Goal: Task Accomplishment & Management: Manage account settings

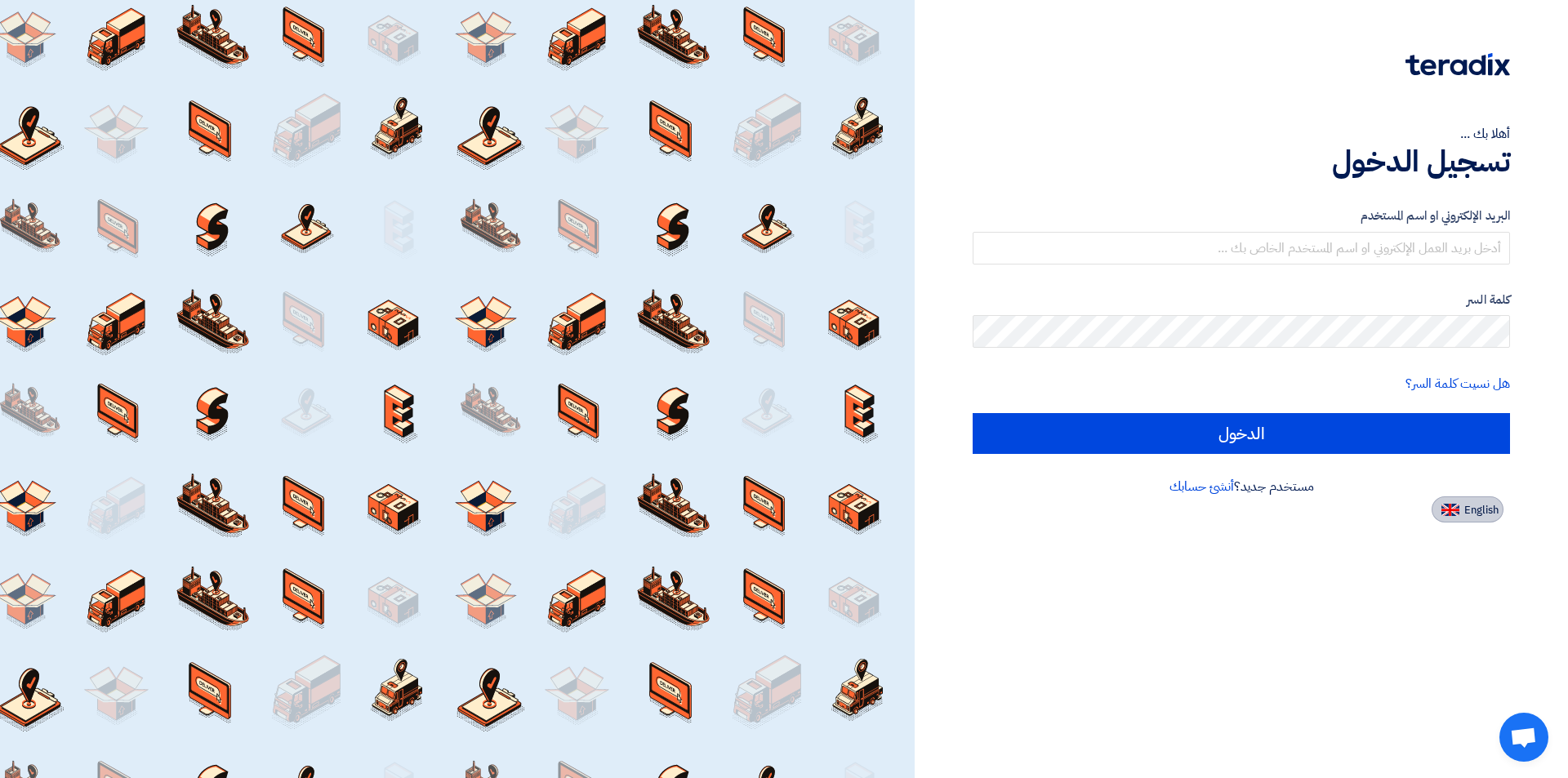
click at [1474, 506] on span "English" at bounding box center [1481, 510] width 34 height 11
type input "Sign in"
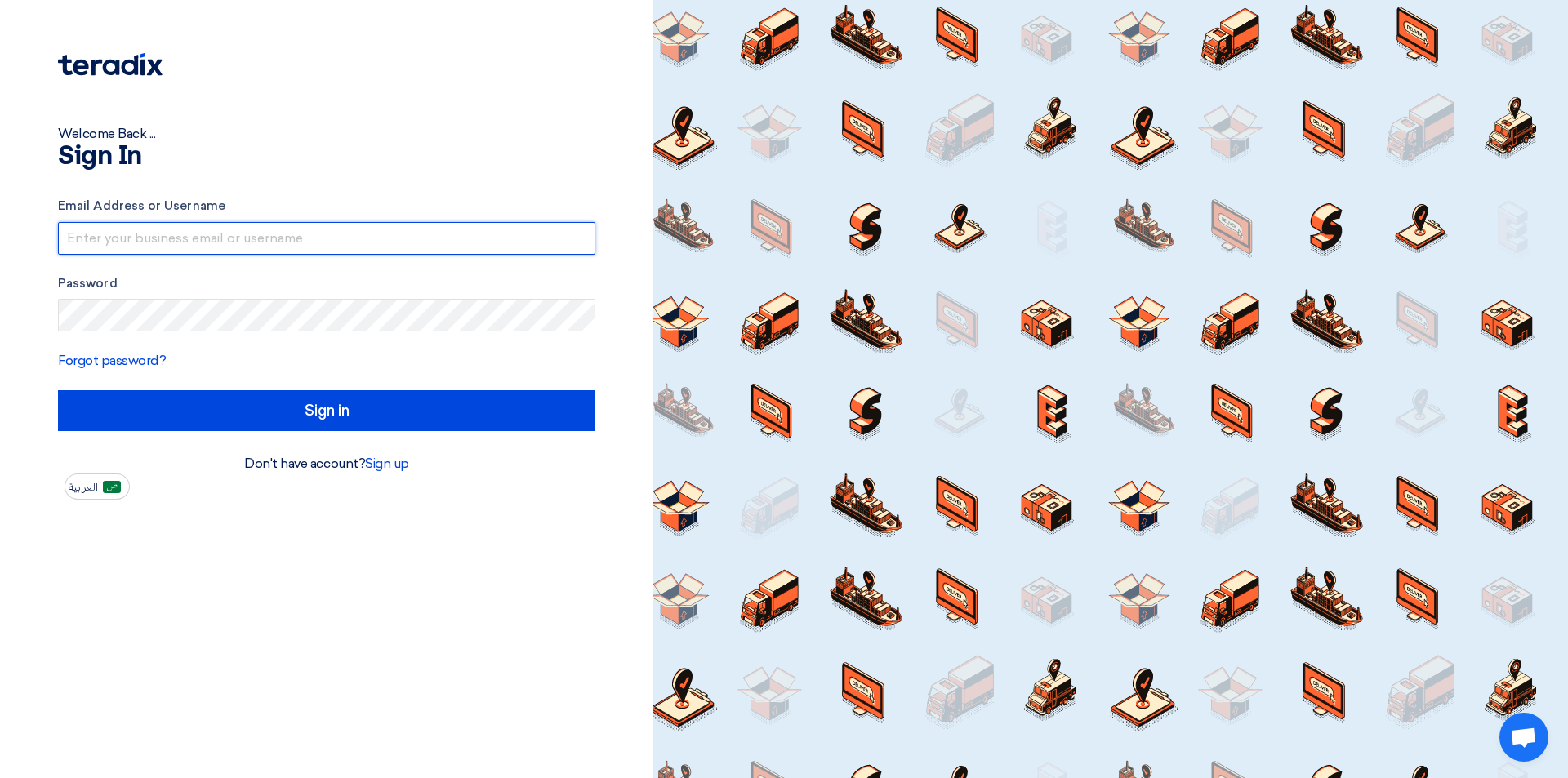
click at [375, 243] on input "text" at bounding box center [326, 238] width 537 height 33
paste input "[EMAIL_ADDRESS][DOMAIN_NAME]"
type input "[EMAIL_ADDRESS][DOMAIN_NAME]"
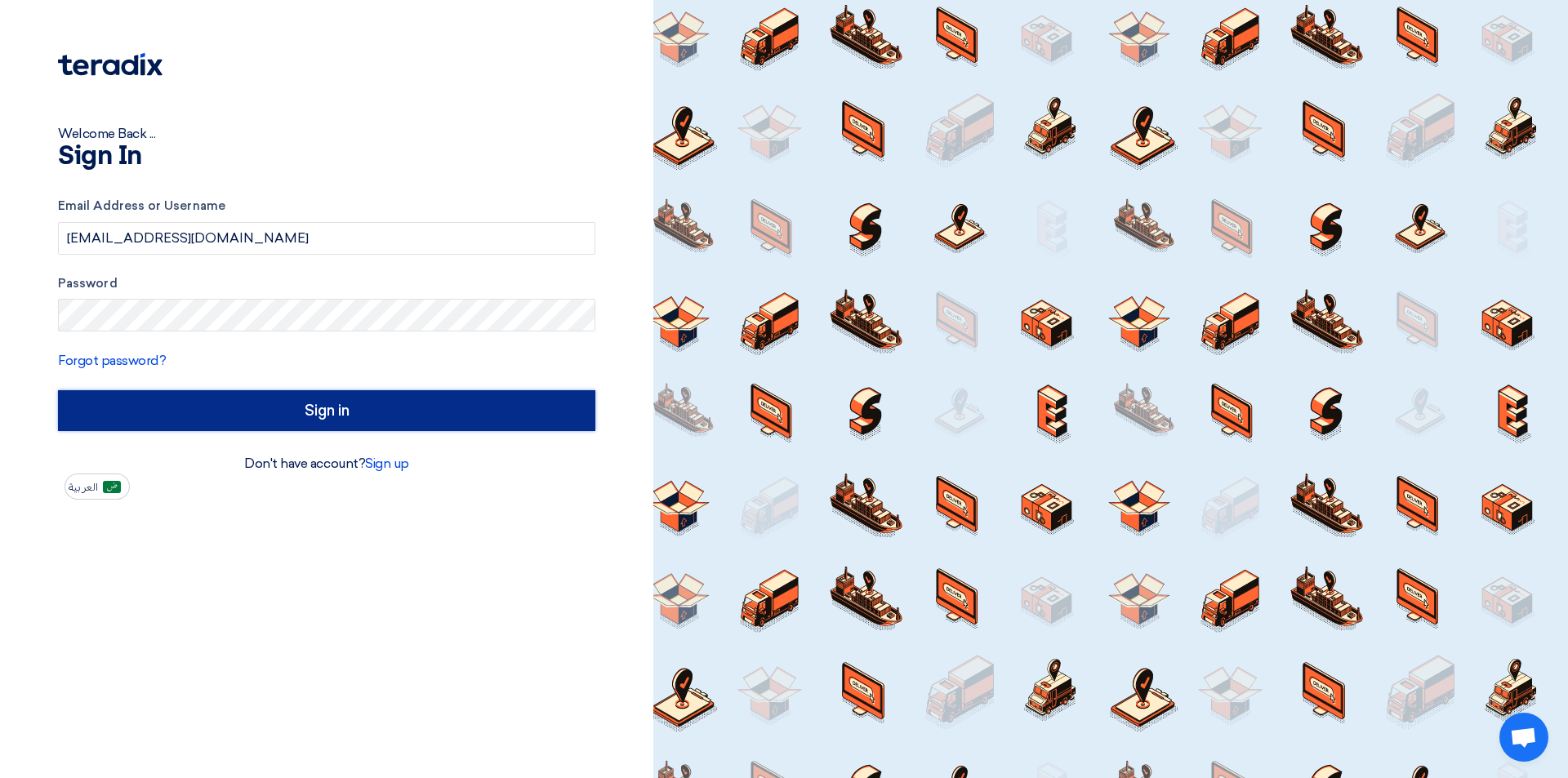
click at [342, 410] on input "Sign in" at bounding box center [326, 411] width 537 height 41
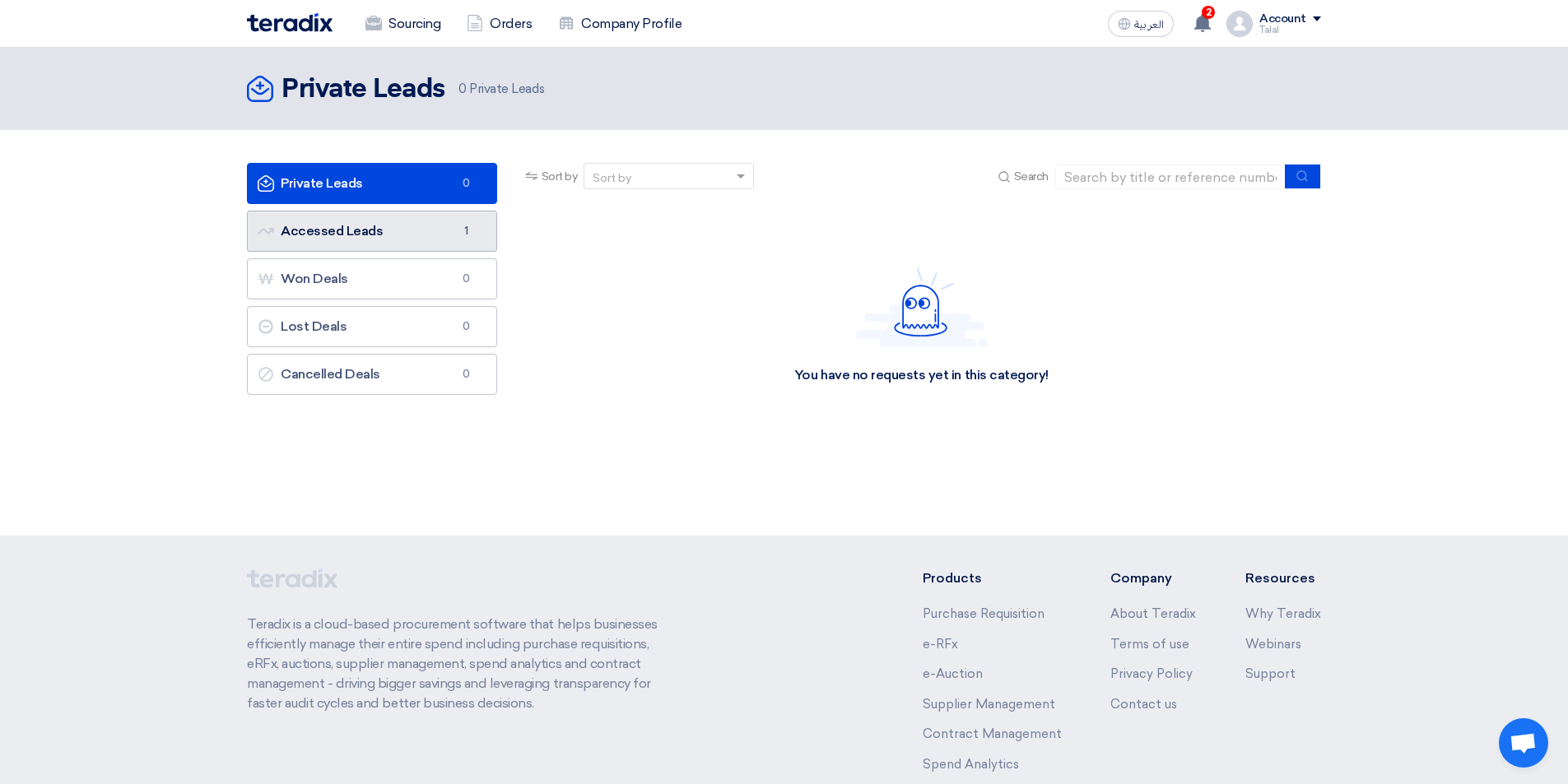
click at [344, 239] on link "Accessed Leads Accessed Leads 1" at bounding box center [371, 231] width 250 height 42
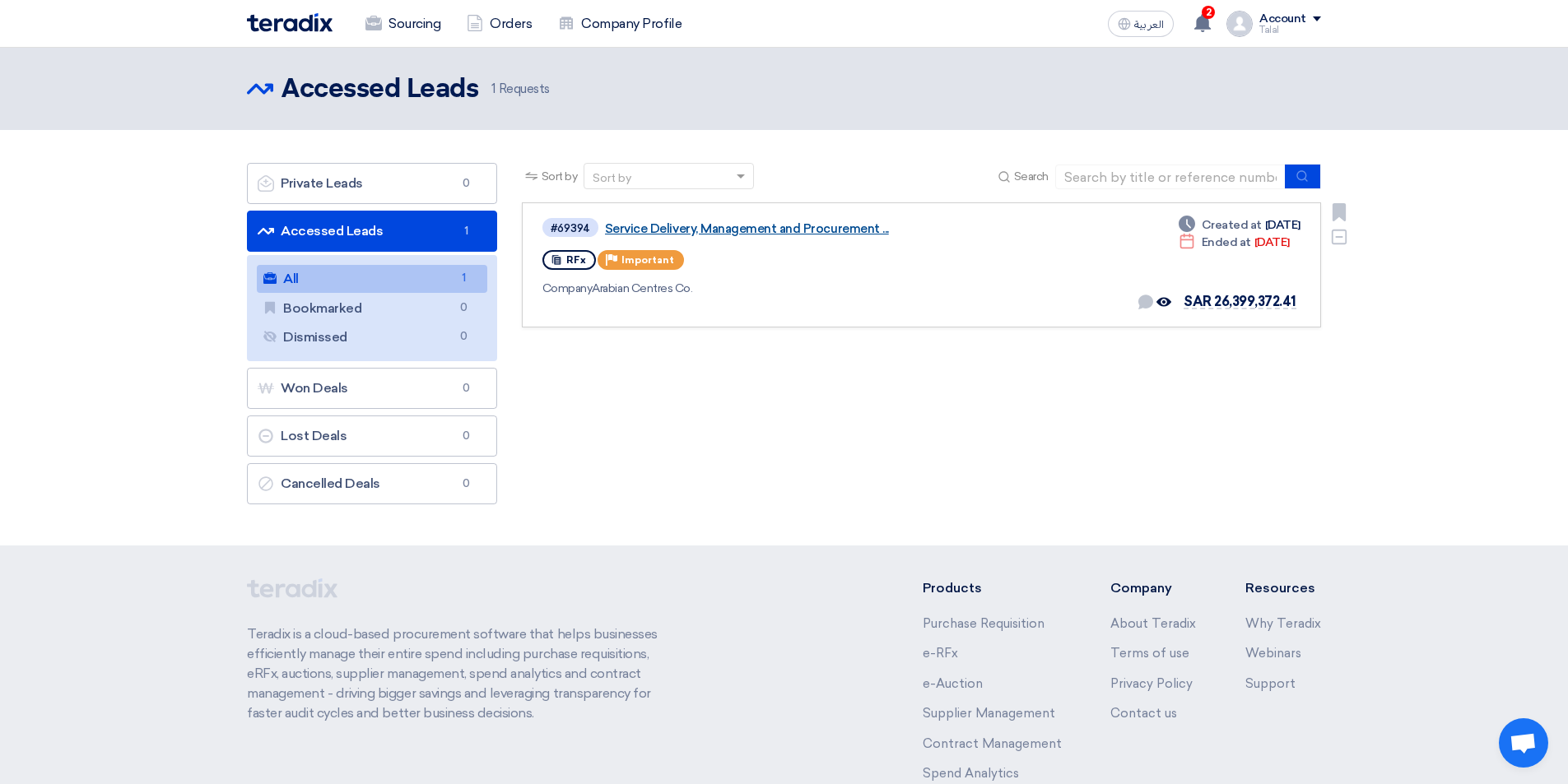
click at [714, 234] on link "Service Delivery, Management and Procurement ..." at bounding box center [811, 229] width 412 height 15
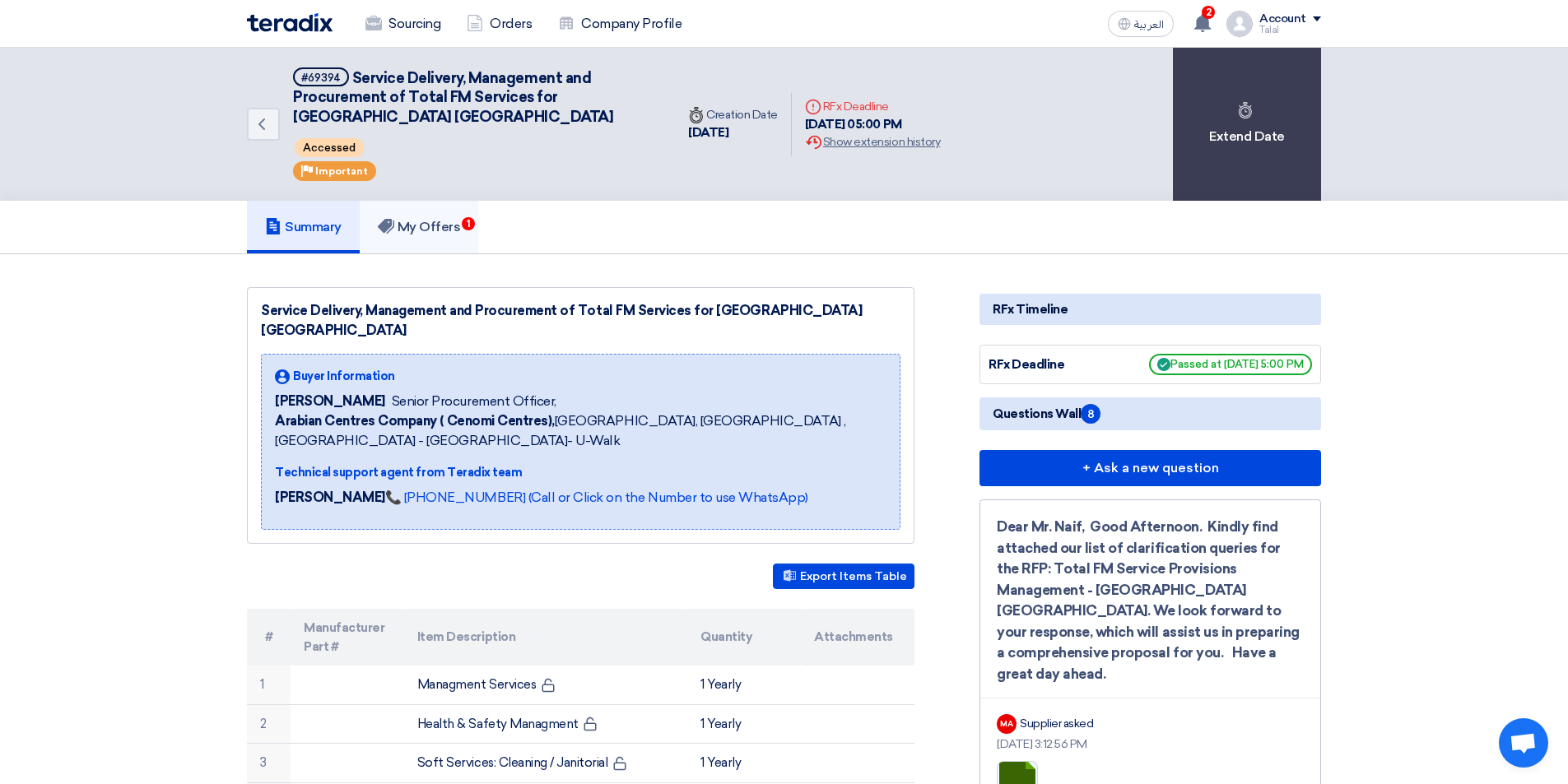
click at [442, 225] on h5 "My Offers 1" at bounding box center [419, 227] width 83 height 17
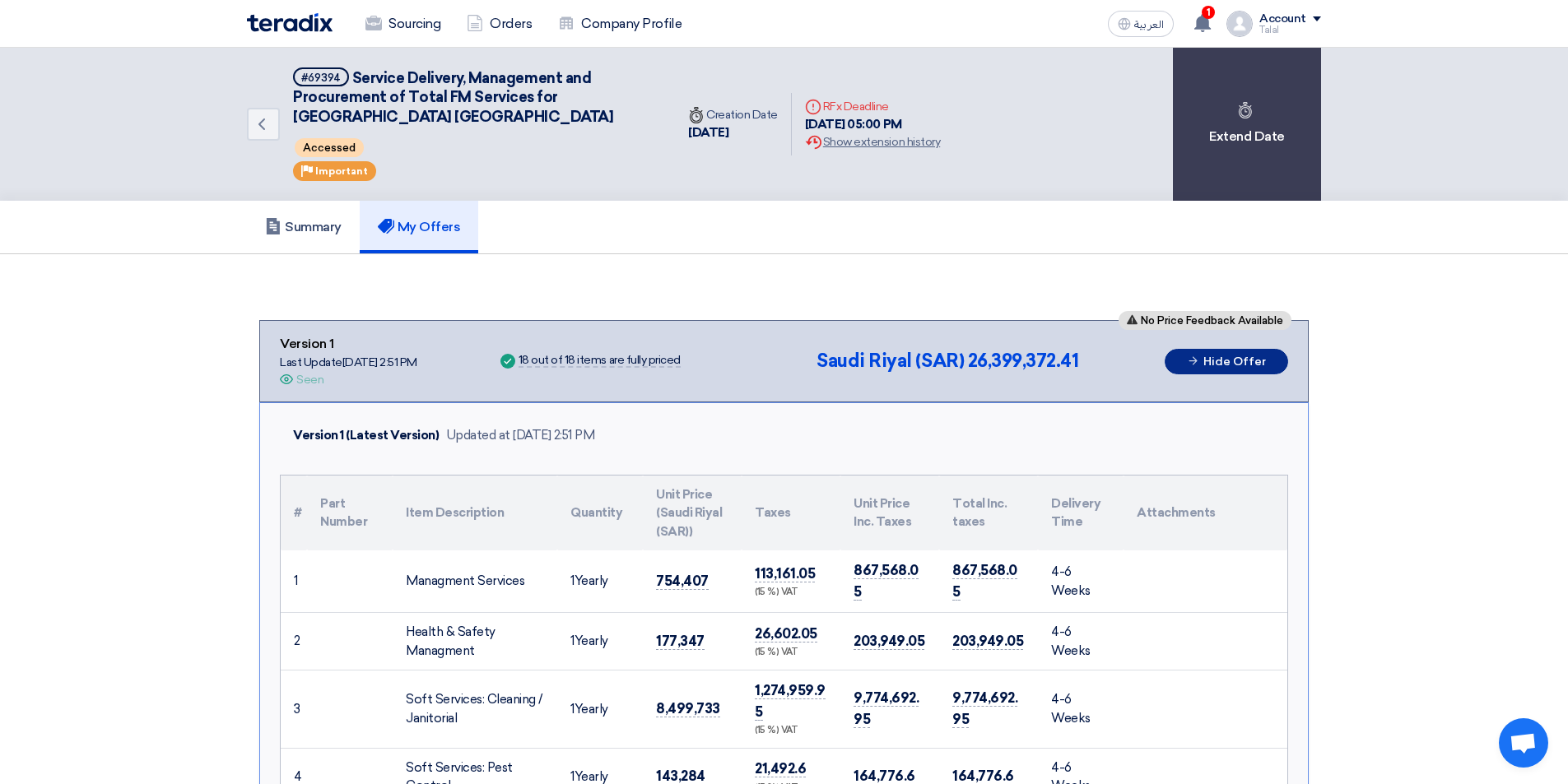
click at [1212, 360] on button "Hide Offer" at bounding box center [1226, 362] width 124 height 26
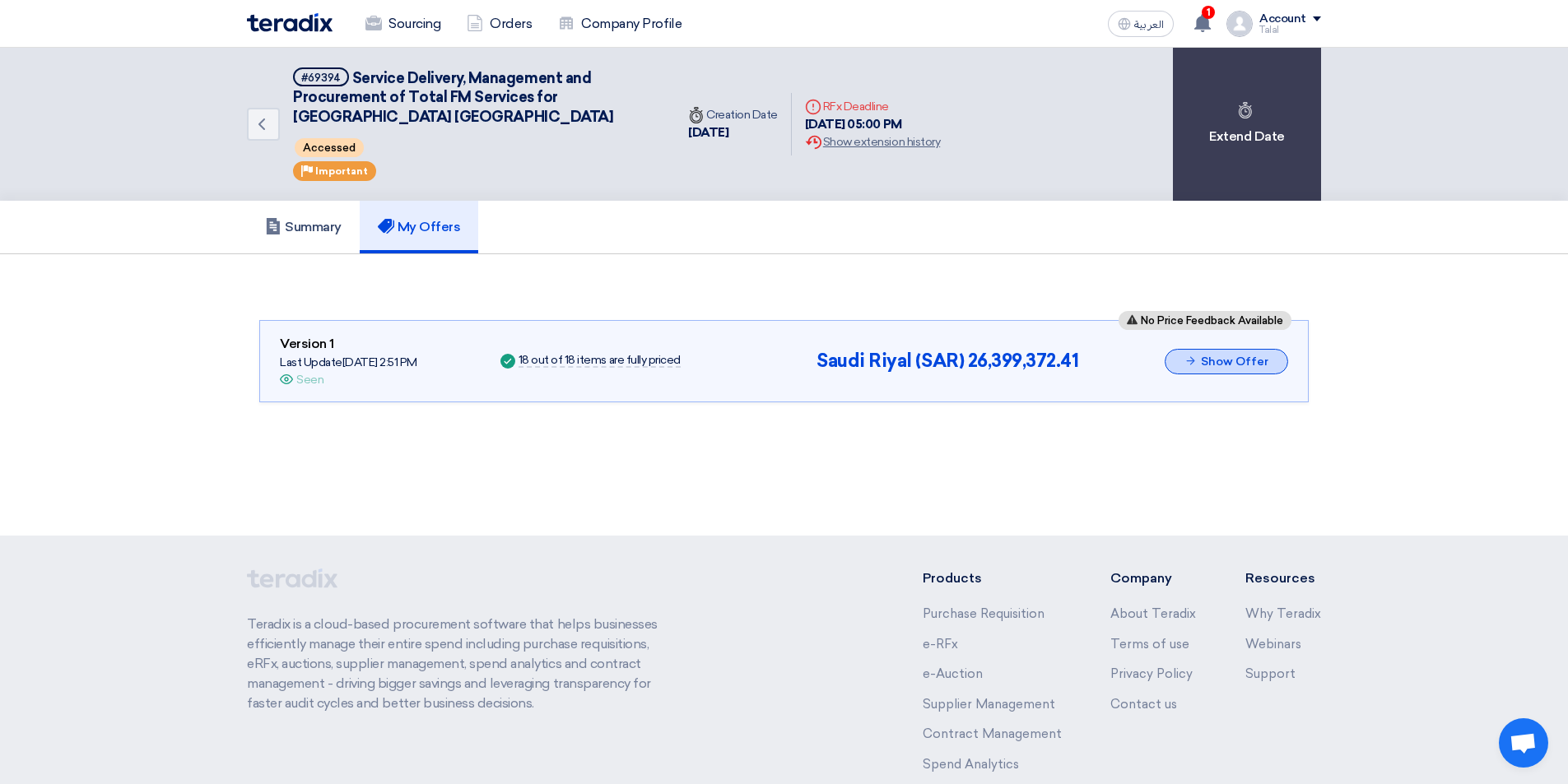
click at [1212, 360] on button "Show Offer" at bounding box center [1226, 362] width 124 height 26
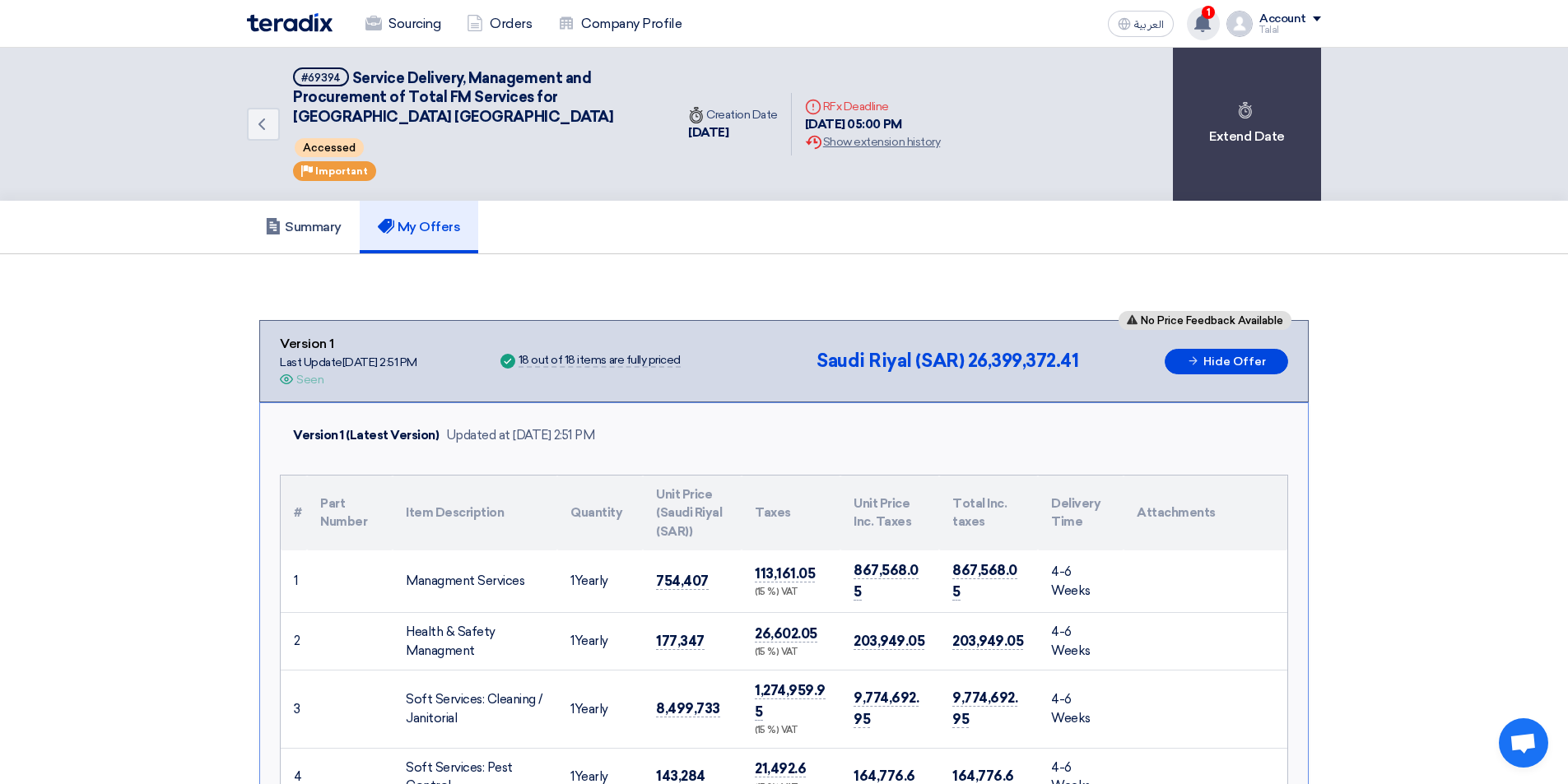
click at [1209, 24] on use at bounding box center [1202, 23] width 17 height 18
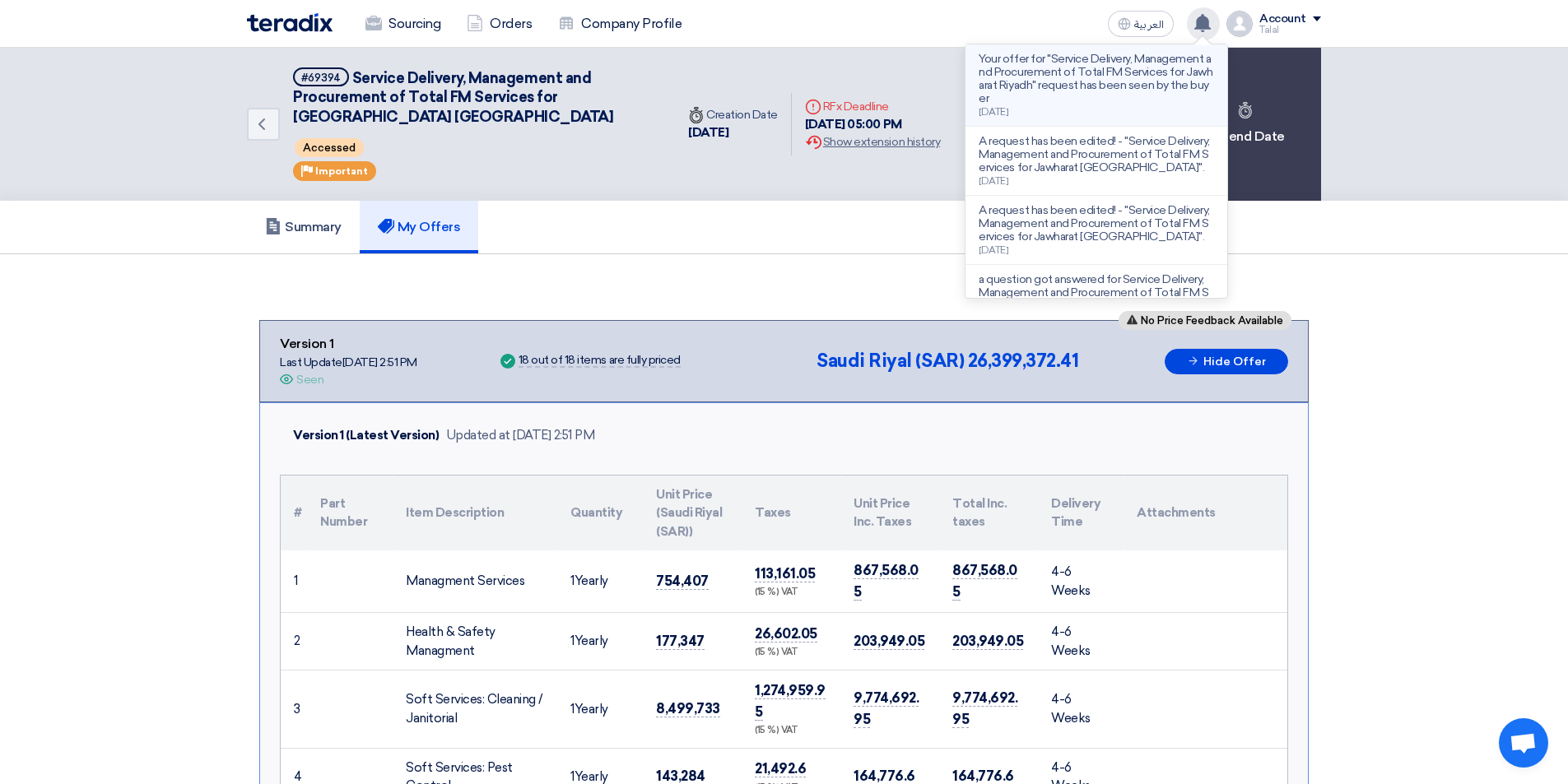
click at [1095, 68] on p "Your offer for "Service Delivery, Management and Procurement of Total FM Servic…" at bounding box center [1096, 78] width 235 height 53
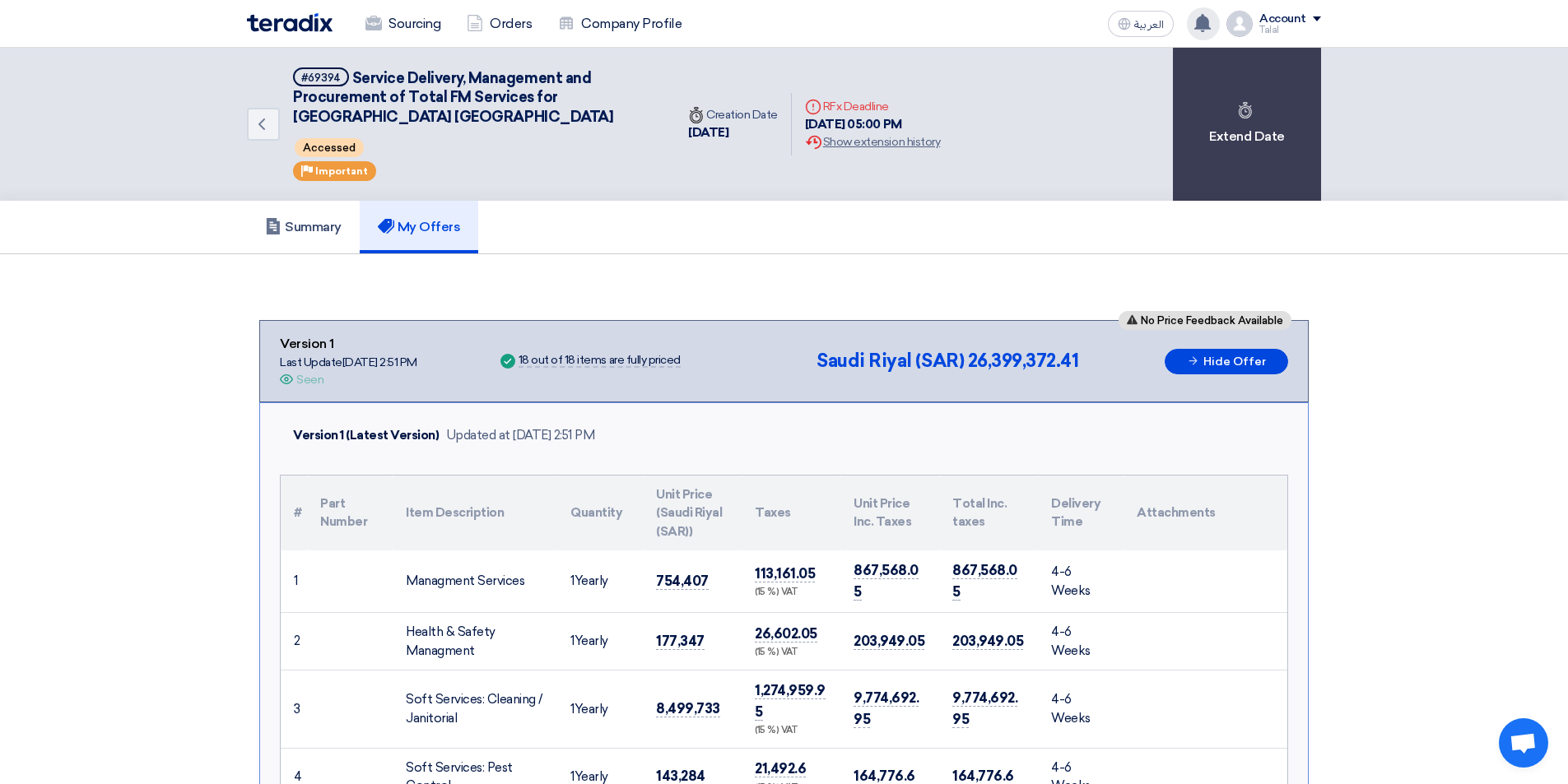
click at [1208, 18] on use at bounding box center [1202, 23] width 17 height 18
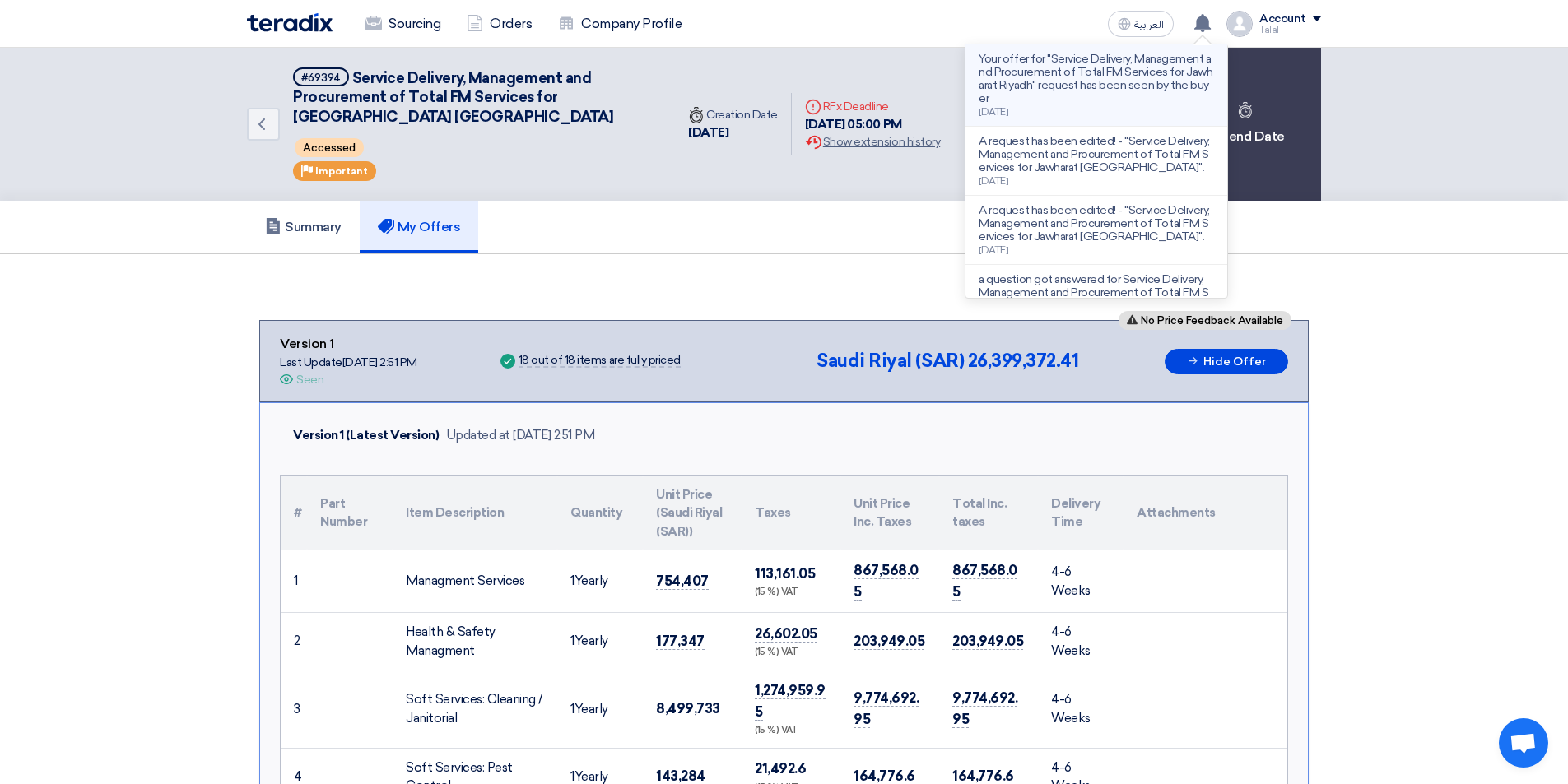
click at [998, 79] on p "Your offer for "Service Delivery, Management and Procurement of Total FM Servic…" at bounding box center [1096, 78] width 235 height 53
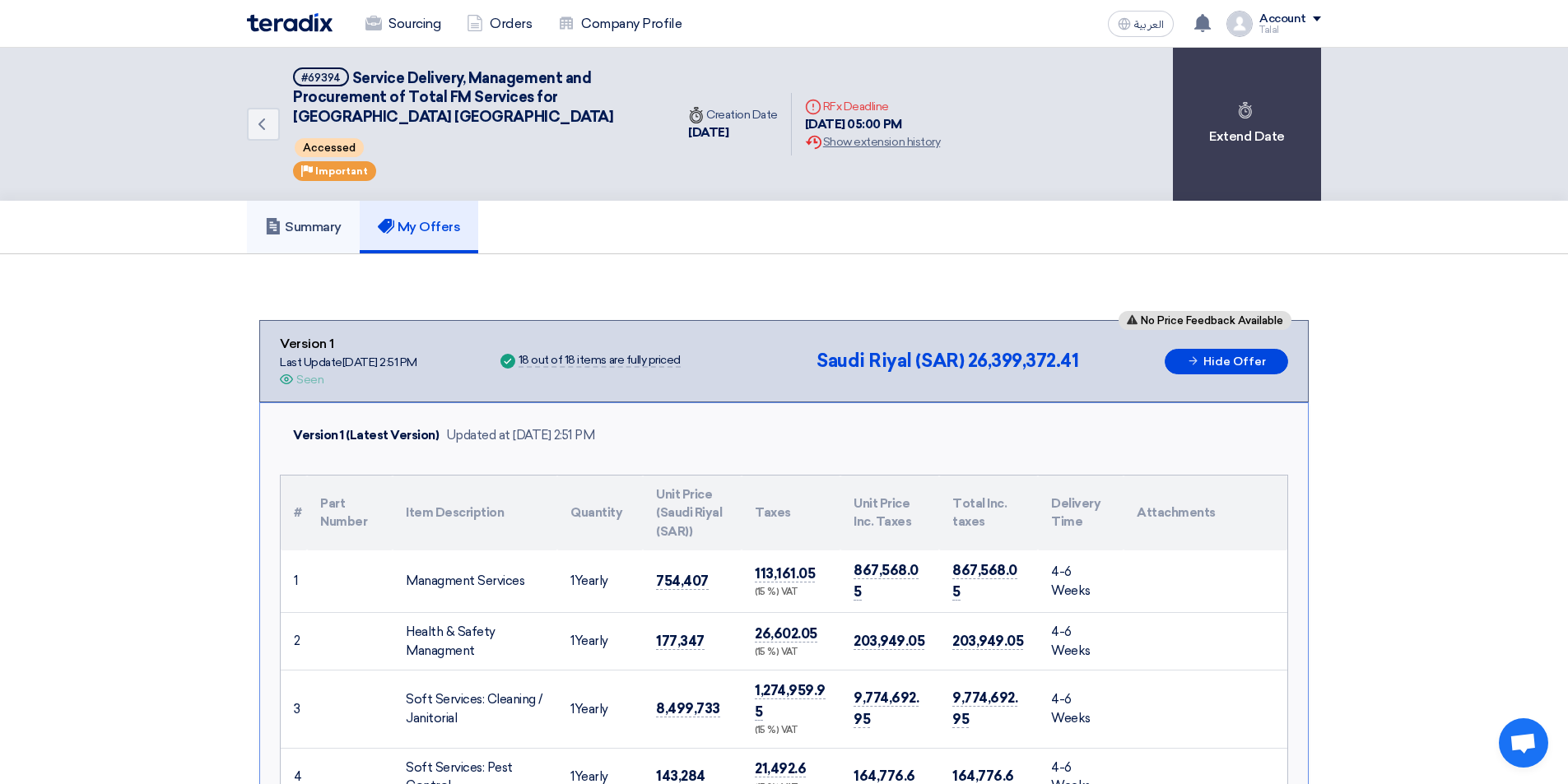
click at [285, 223] on h5 "Summary" at bounding box center [303, 227] width 77 height 17
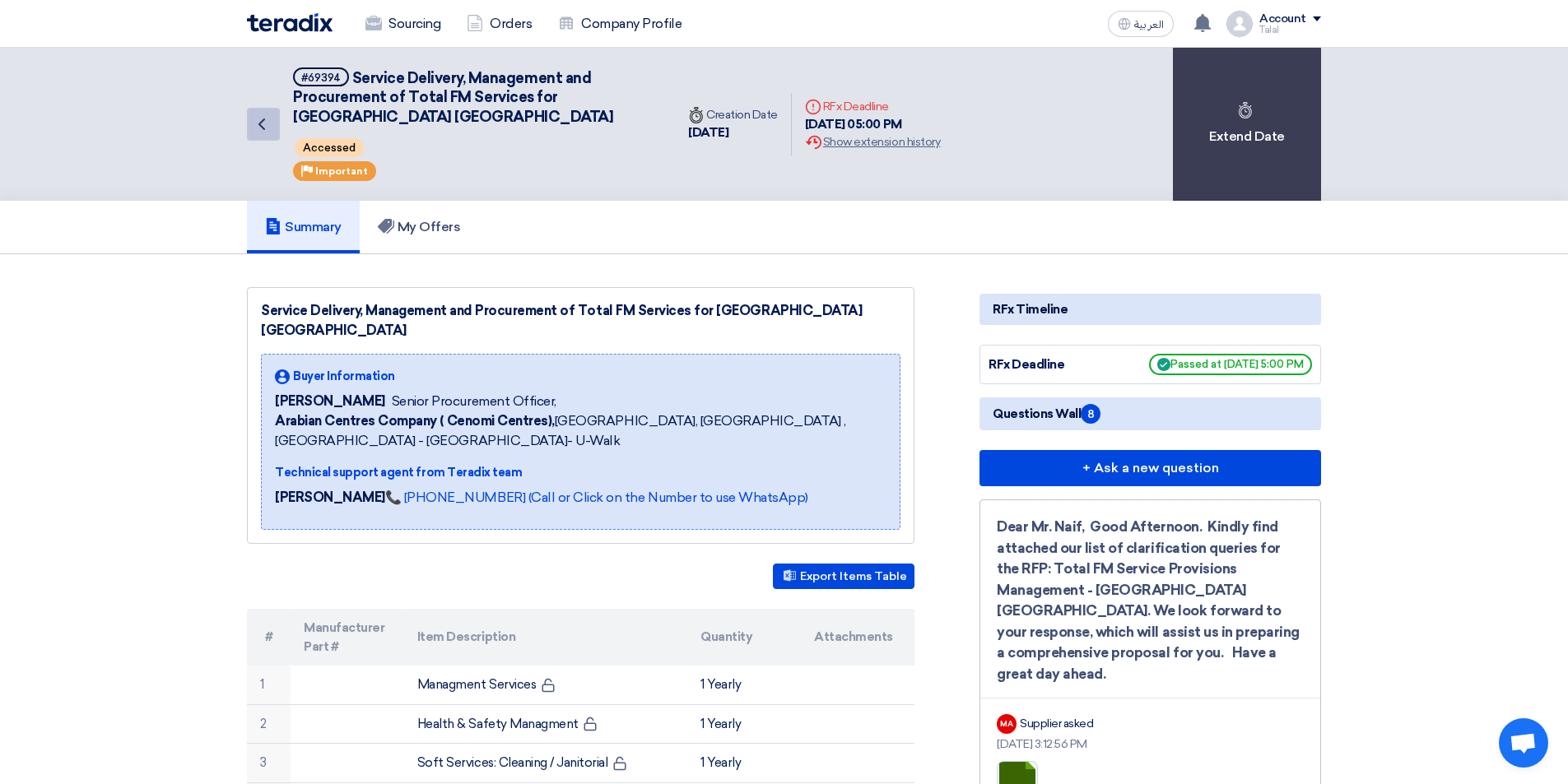
click at [260, 121] on icon "Back" at bounding box center [261, 124] width 19 height 19
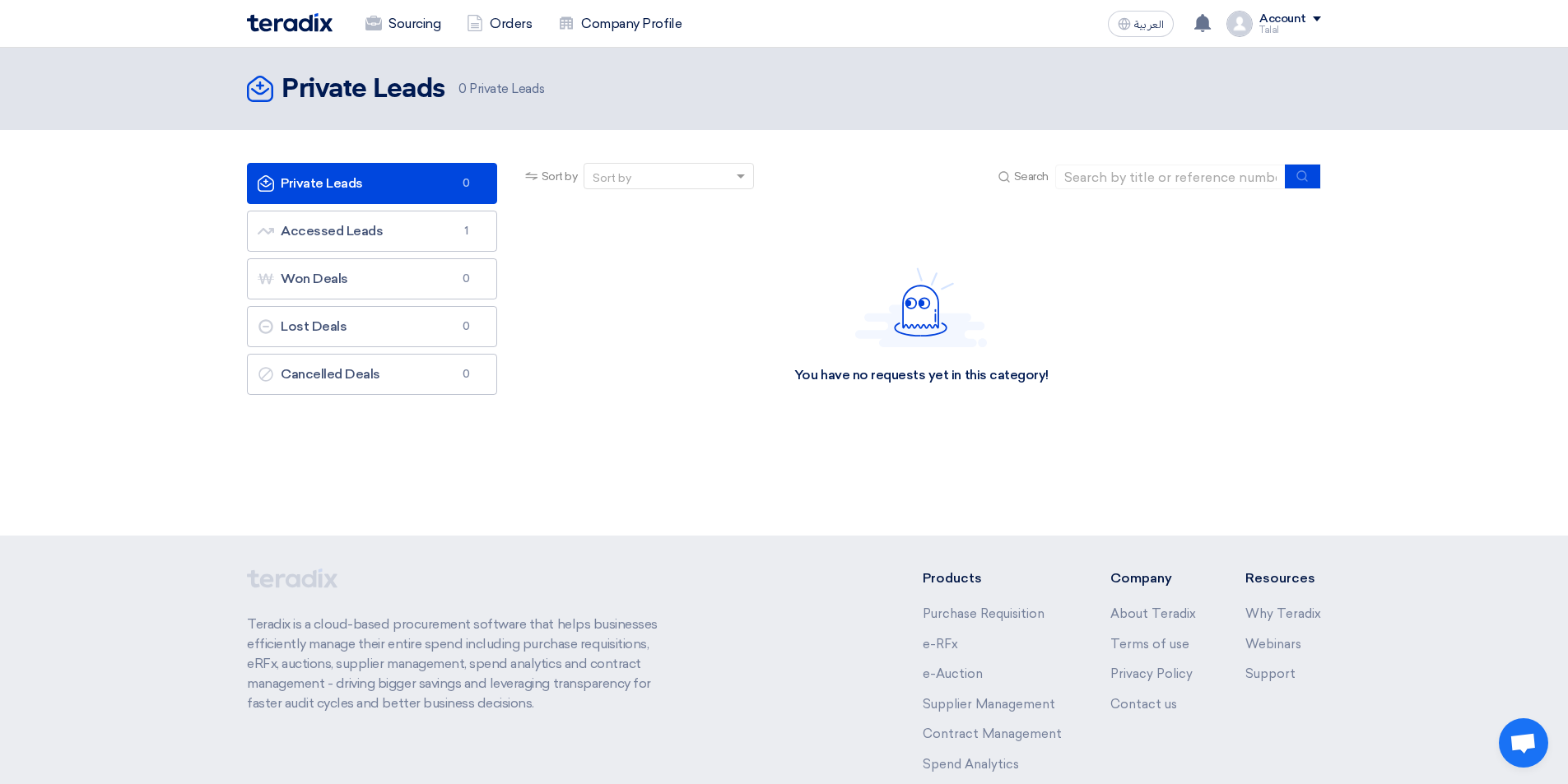
click at [1301, 30] on div "Talal" at bounding box center [1290, 30] width 62 height 9
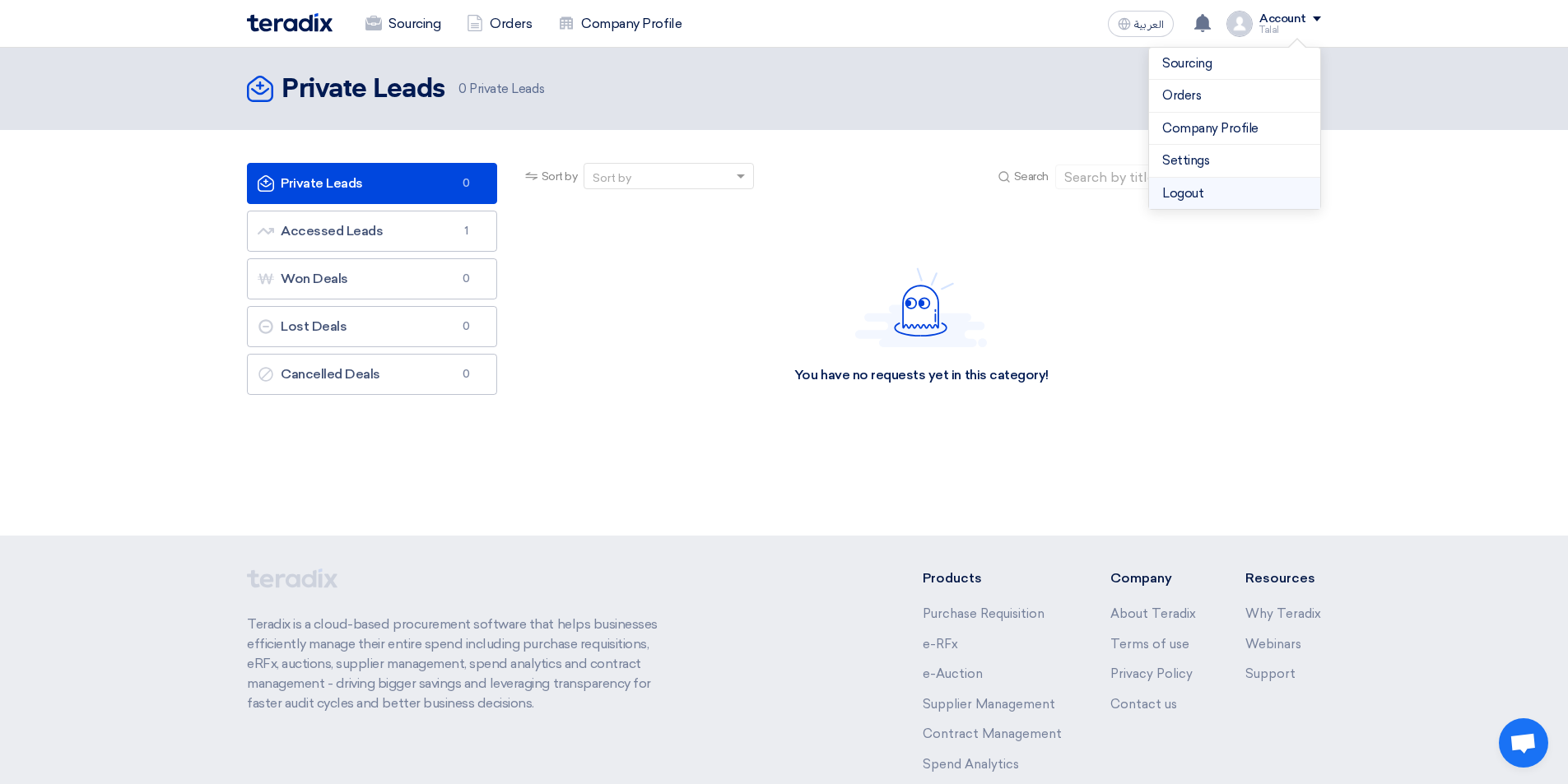
click at [1193, 187] on li "Logout" at bounding box center [1234, 194] width 171 height 32
